Goal: Information Seeking & Learning: Learn about a topic

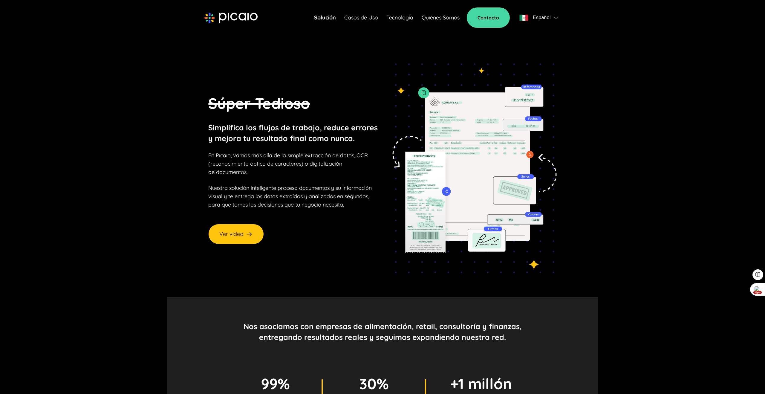
click at [359, 16] on link "Casos de Uso" at bounding box center [361, 17] width 34 height 8
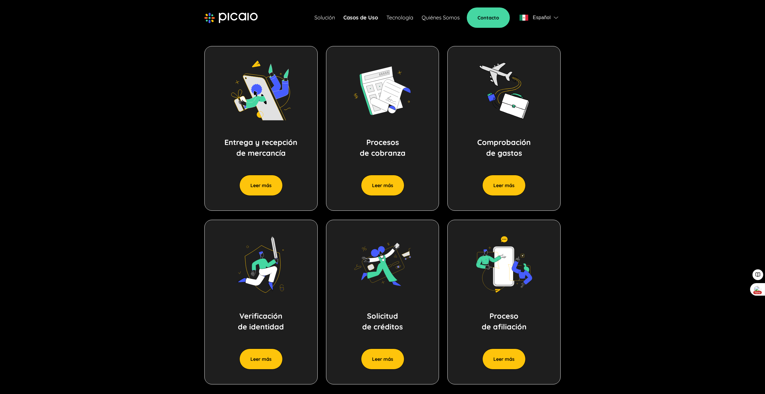
scroll to position [299, 0]
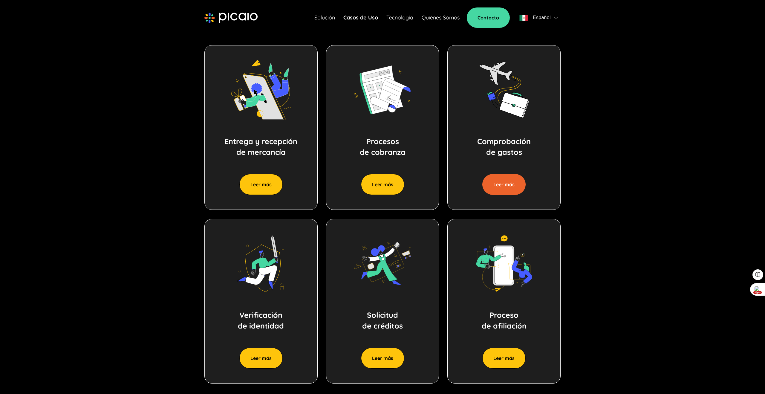
click at [508, 190] on button "Leer más" at bounding box center [504, 184] width 43 height 21
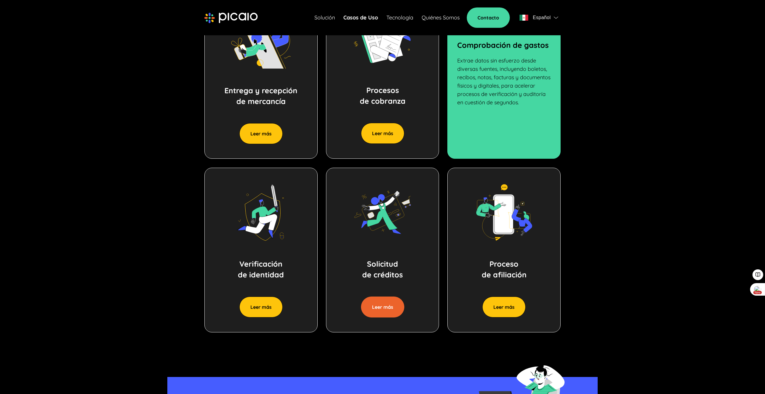
scroll to position [350, 0]
click at [397, 313] on button "Leer más" at bounding box center [382, 306] width 43 height 21
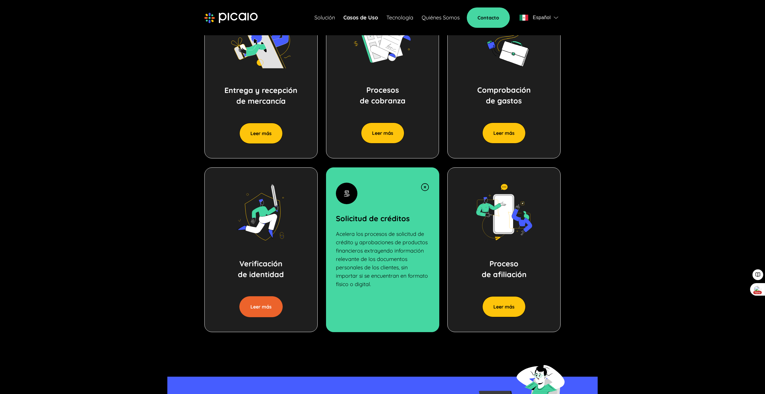
click at [258, 310] on button "Leer más" at bounding box center [261, 306] width 43 height 21
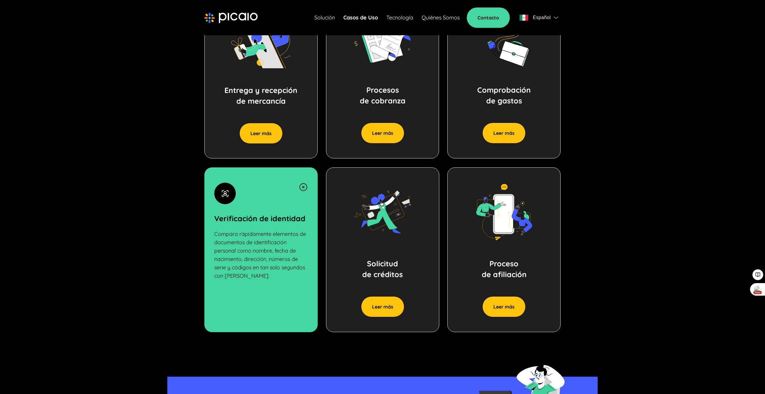
scroll to position [300, 0]
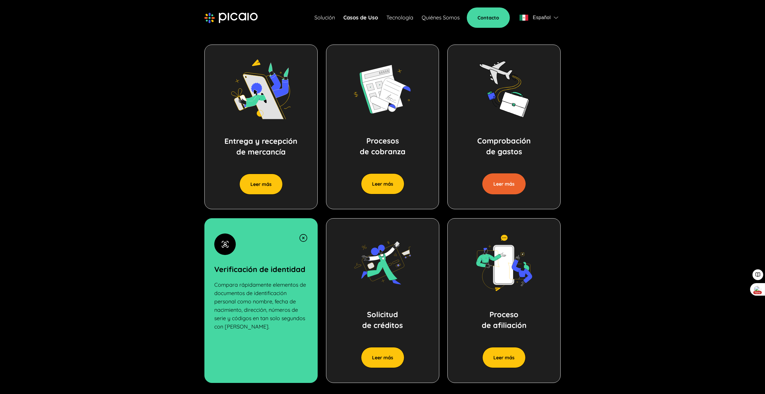
click at [497, 189] on button "Leer más" at bounding box center [504, 183] width 43 height 21
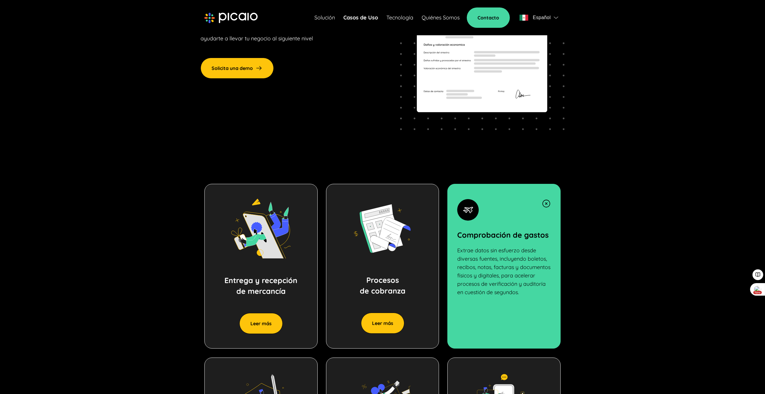
scroll to position [166, 0]
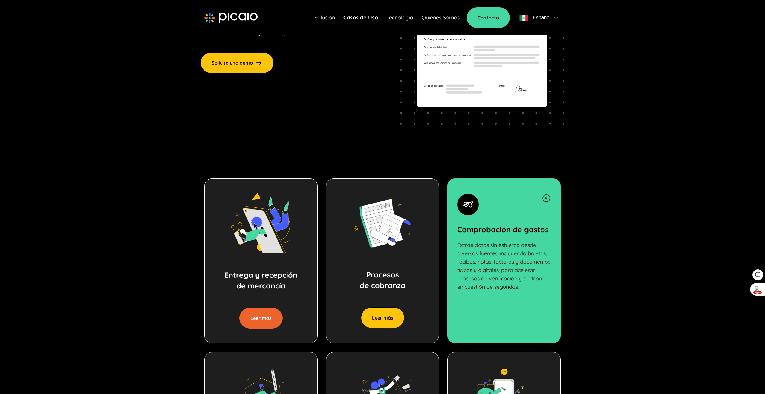
click at [260, 317] on button "Leer más" at bounding box center [261, 318] width 43 height 21
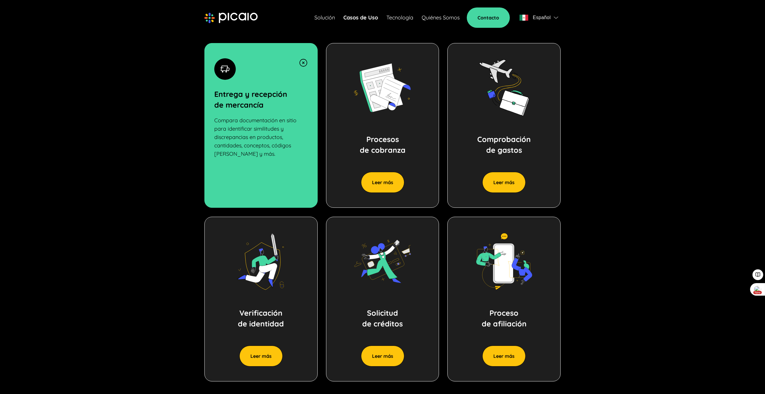
scroll to position [302, 0]
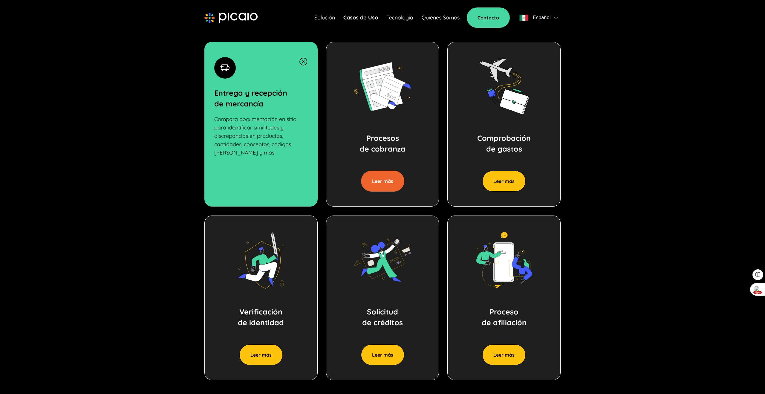
click at [378, 187] on button "Leer más" at bounding box center [382, 181] width 43 height 21
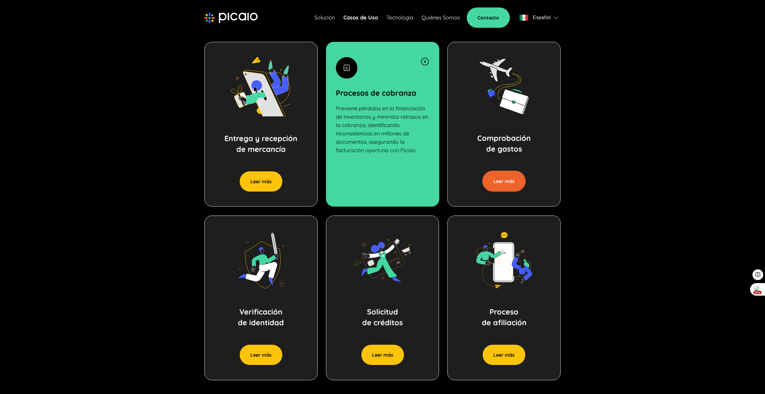
click at [501, 186] on button "Leer más" at bounding box center [504, 181] width 43 height 21
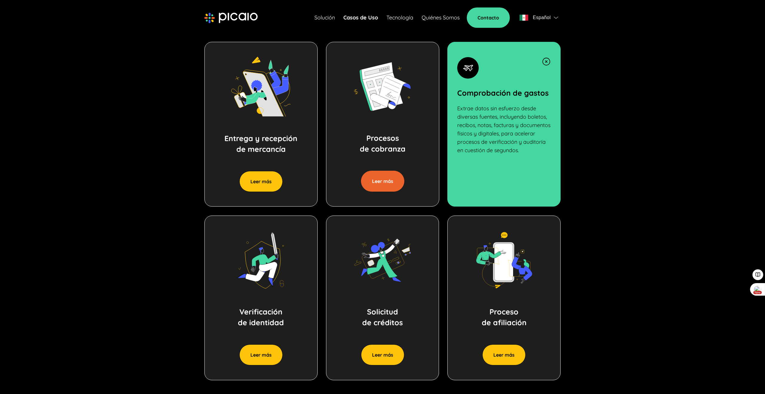
click at [380, 187] on button "Leer más" at bounding box center [382, 181] width 43 height 21
